Goal: Task Accomplishment & Management: Manage account settings

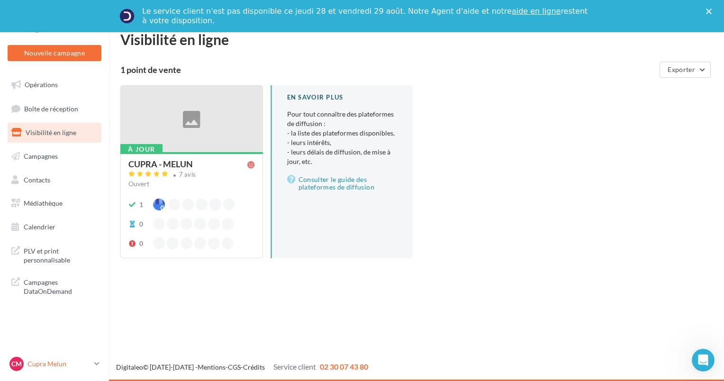
click at [28, 357] on div "CM Cupra Melun cupra_melun" at bounding box center [49, 364] width 81 height 14
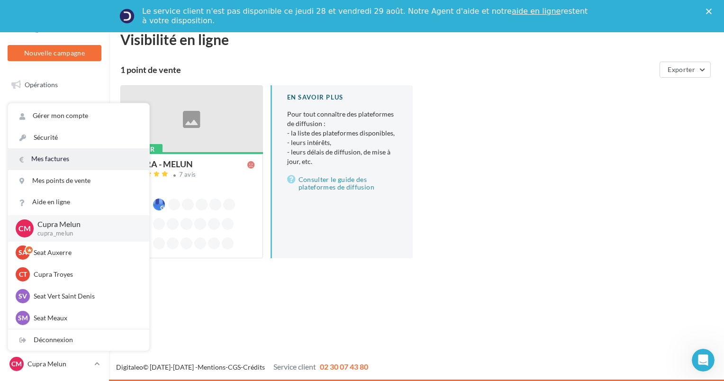
click at [28, 165] on link "Mes factures" at bounding box center [78, 158] width 141 height 21
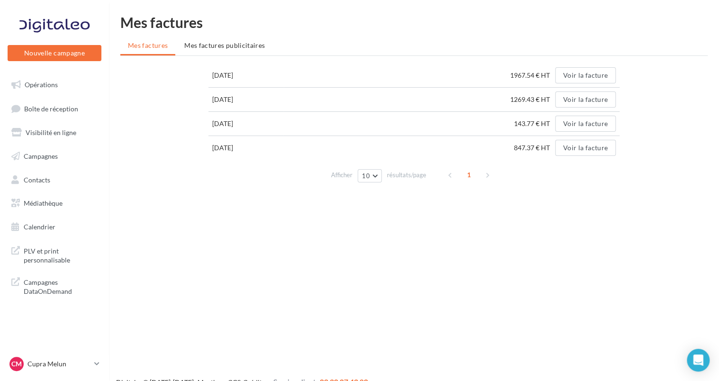
click at [211, 44] on span "Mes factures publicitaires" at bounding box center [224, 45] width 81 height 8
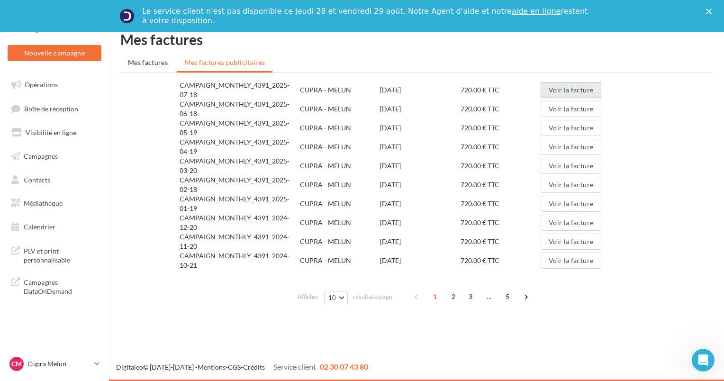
click at [546, 86] on button "Voir la facture" at bounding box center [570, 90] width 61 height 16
click at [61, 360] on p "Cupra Melun" at bounding box center [58, 363] width 63 height 9
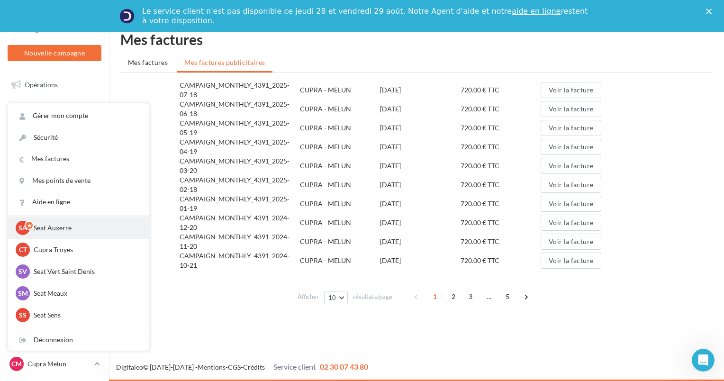
scroll to position [47, 0]
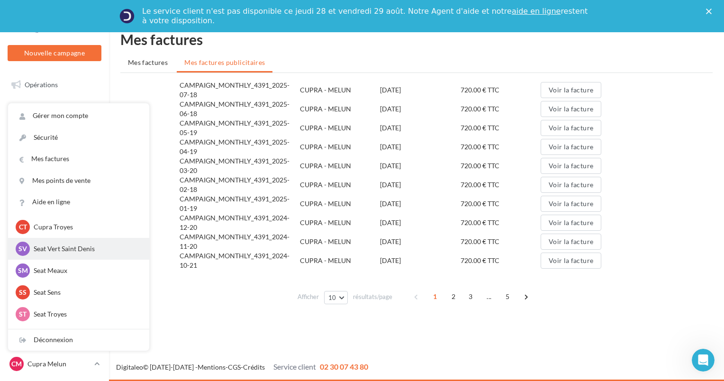
click at [45, 253] on p "Seat Vert Saint Denis" at bounding box center [86, 248] width 104 height 9
